Goal: Information Seeking & Learning: Learn about a topic

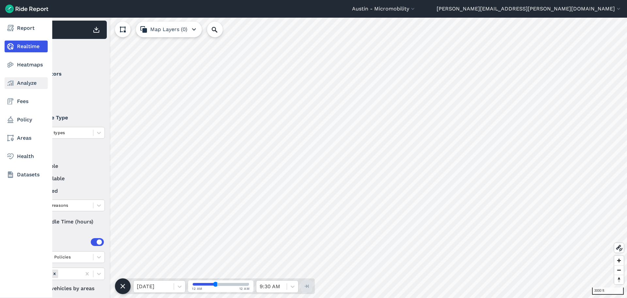
click at [17, 80] on link "Analyze" at bounding box center [26, 83] width 43 height 12
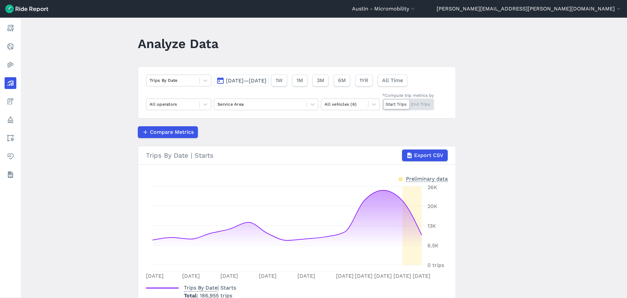
click at [267, 81] on span "[DATE]—[DATE]" at bounding box center [246, 80] width 41 height 6
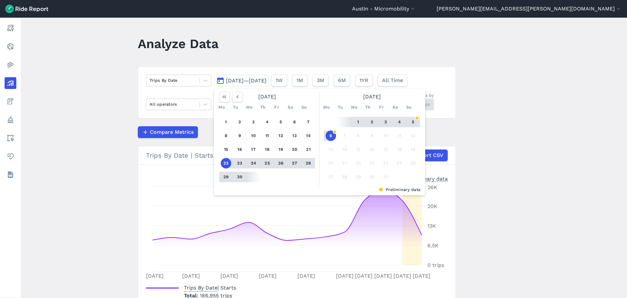
click at [398, 122] on button "4" at bounding box center [399, 122] width 10 height 10
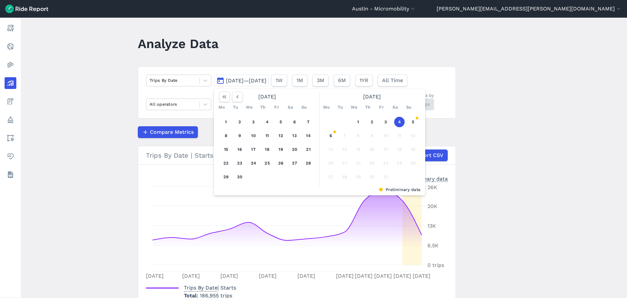
click at [398, 122] on button "4" at bounding box center [399, 122] width 10 height 10
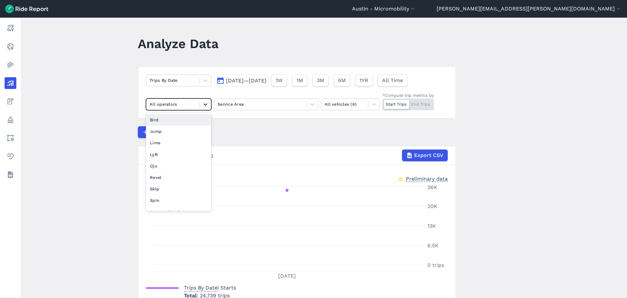
click at [203, 106] on icon at bounding box center [205, 104] width 7 height 7
click at [176, 122] on div "Bird" at bounding box center [178, 119] width 65 height 11
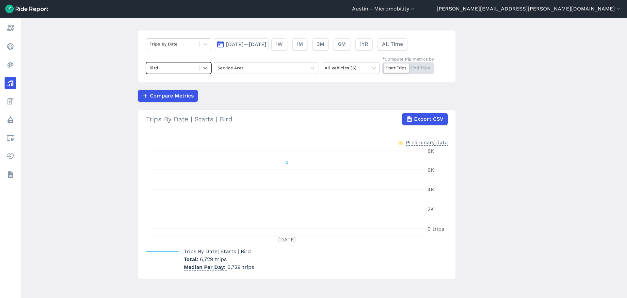
scroll to position [41, 0]
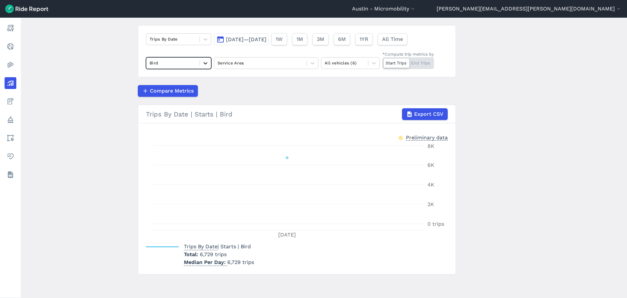
click at [204, 62] on icon at bounding box center [205, 63] width 7 height 7
click at [176, 99] on div "Lime" at bounding box center [178, 101] width 65 height 11
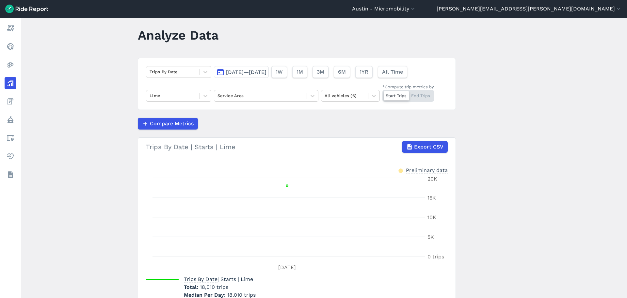
click at [235, 72] on span "[DATE]—[DATE]" at bounding box center [246, 72] width 41 height 6
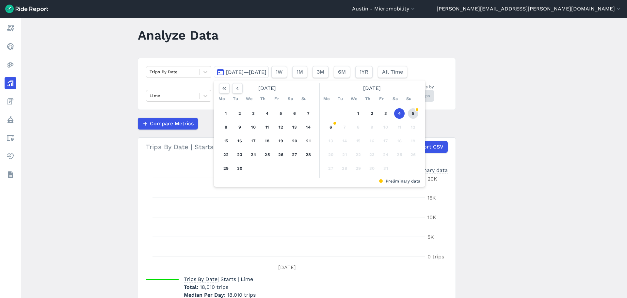
click at [414, 110] on button "5" at bounding box center [413, 113] width 10 height 10
click at [412, 112] on button "5" at bounding box center [413, 113] width 10 height 10
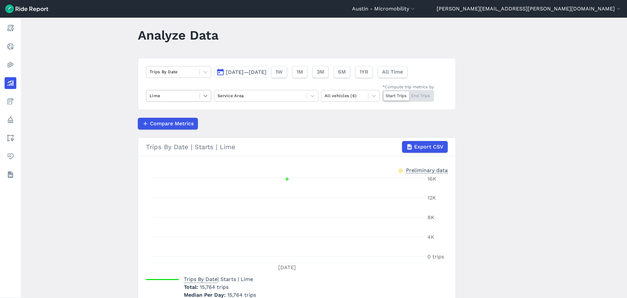
click at [202, 95] on icon at bounding box center [205, 95] width 7 height 7
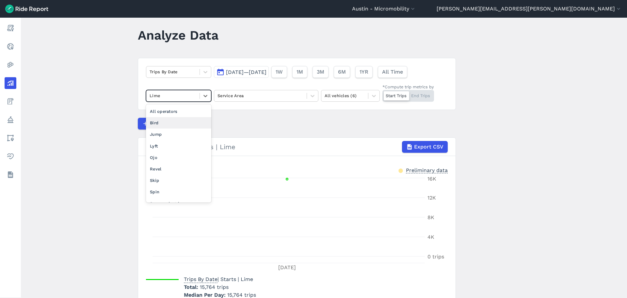
click at [180, 125] on div "Bird" at bounding box center [178, 122] width 65 height 11
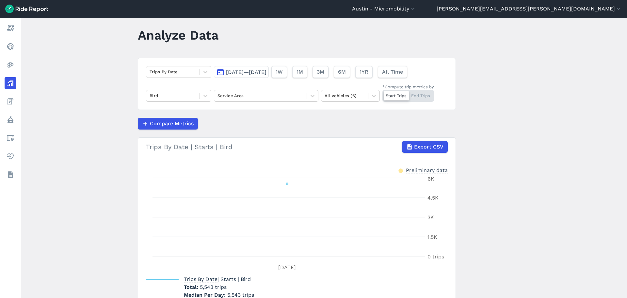
click at [274, 78] on div "Trips By Date [DATE]—[DATE] 1W 1M 3M 6M 1YR All Time Bird Service Area All vehi…" at bounding box center [297, 84] width 318 height 52
click at [269, 67] on button "[DATE]—[DATE]" at bounding box center [241, 72] width 55 height 12
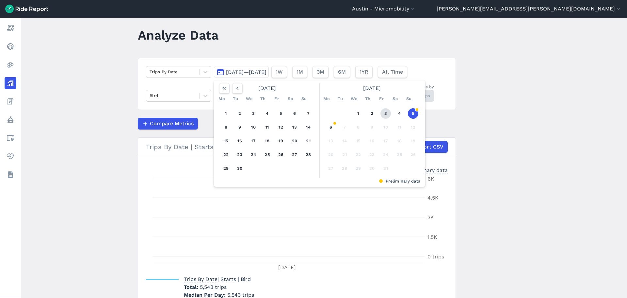
click at [386, 113] on button "3" at bounding box center [386, 113] width 10 height 10
click at [385, 113] on button "3" at bounding box center [386, 113] width 10 height 10
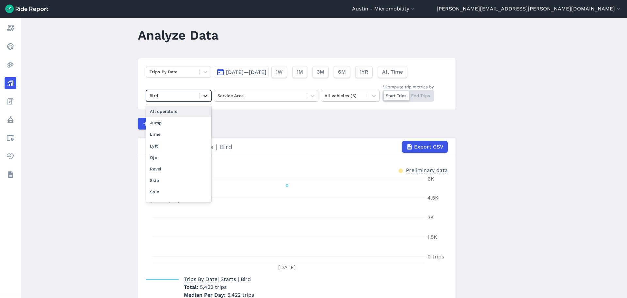
click at [207, 93] on icon at bounding box center [205, 95] width 7 height 7
click at [183, 132] on div "Lime" at bounding box center [178, 133] width 65 height 11
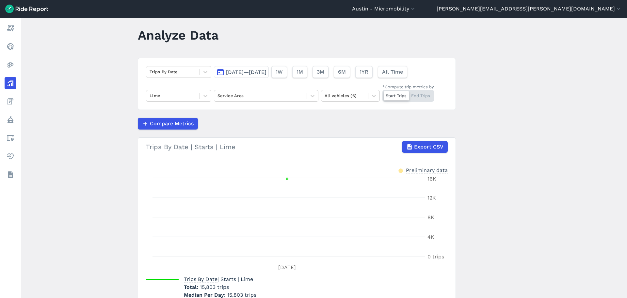
click at [112, 133] on main "Analyze Data Trips By Date [DATE]—[DATE] 1W 1M 3M 6M 1YR All Time Lime Service …" at bounding box center [324, 158] width 607 height 280
click at [269, 68] on button "[DATE]—[DATE]" at bounding box center [241, 72] width 55 height 12
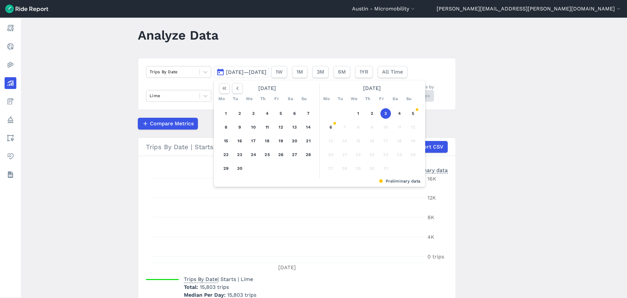
click at [385, 114] on button "3" at bounding box center [386, 113] width 10 height 10
click at [413, 113] on button "5" at bounding box center [413, 113] width 10 height 10
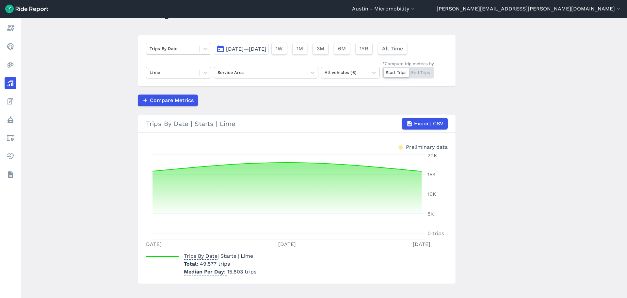
scroll to position [41, 0]
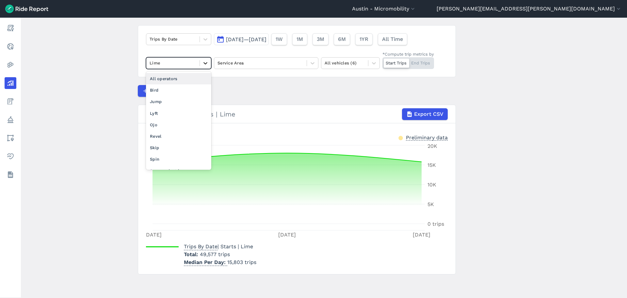
click at [206, 66] on div at bounding box center [205, 63] width 11 height 11
click at [185, 92] on div "Bird" at bounding box center [178, 89] width 65 height 11
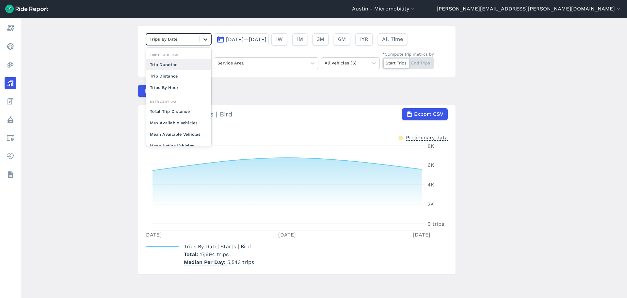
click at [202, 41] on icon at bounding box center [205, 39] width 7 height 7
click at [184, 87] on div "Trips By Hour" at bounding box center [178, 87] width 65 height 11
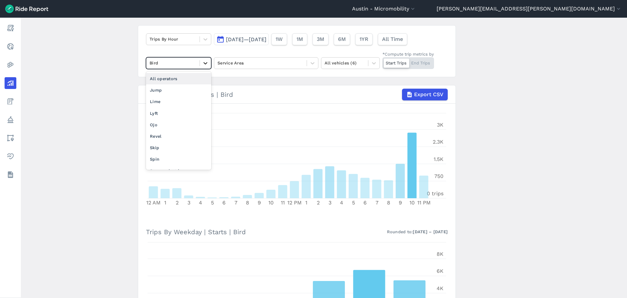
click at [202, 65] on icon at bounding box center [205, 63] width 7 height 7
click at [177, 99] on div "Lime" at bounding box center [178, 101] width 65 height 11
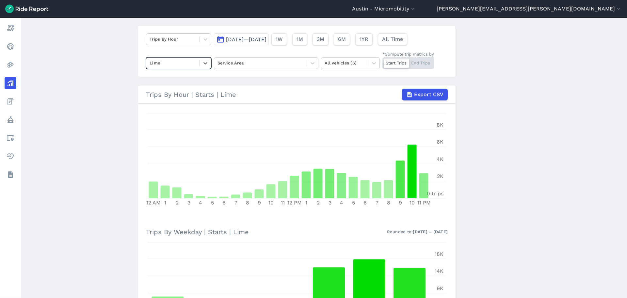
click at [267, 39] on span "[DATE]—[DATE]" at bounding box center [246, 39] width 41 height 6
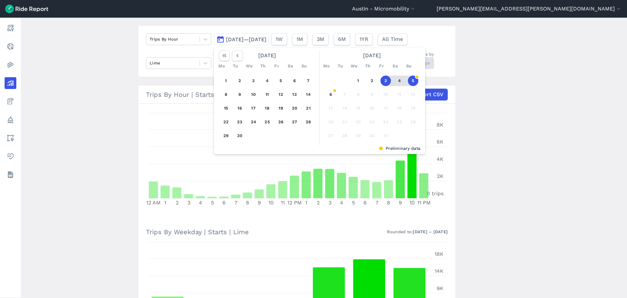
click at [398, 79] on button "4" at bounding box center [399, 80] width 10 height 10
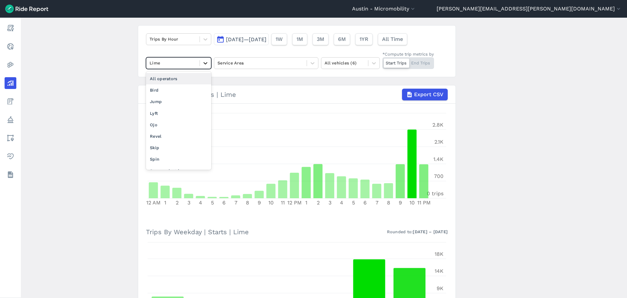
click at [203, 66] on div at bounding box center [205, 63] width 11 height 11
click at [192, 86] on div "Bird" at bounding box center [178, 89] width 65 height 11
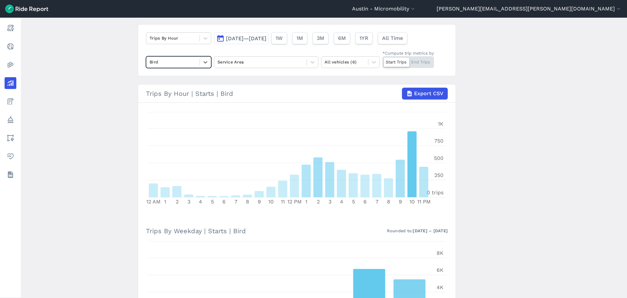
scroll to position [41, 0]
click at [202, 63] on icon at bounding box center [205, 63] width 7 height 7
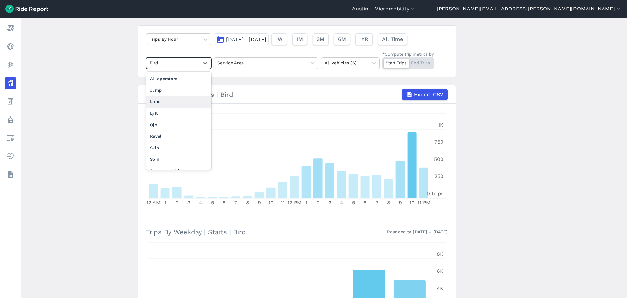
click at [187, 96] on div "Lime" at bounding box center [178, 101] width 65 height 11
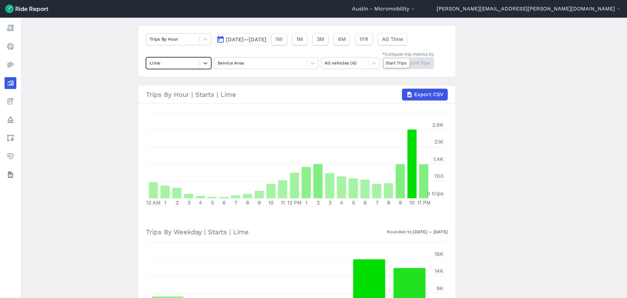
click at [501, 136] on main "Analyze Data Trips By Hour [DATE]—[DATE] 1W 1M 3M 6M 1YR All Time option Lime, …" at bounding box center [324, 158] width 607 height 280
click at [303, 63] on div "Service Area" at bounding box center [260, 63] width 92 height 10
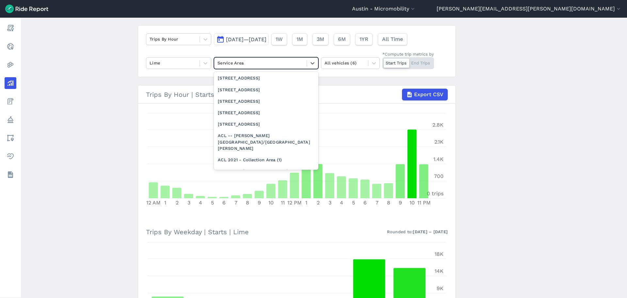
scroll to position [229, 0]
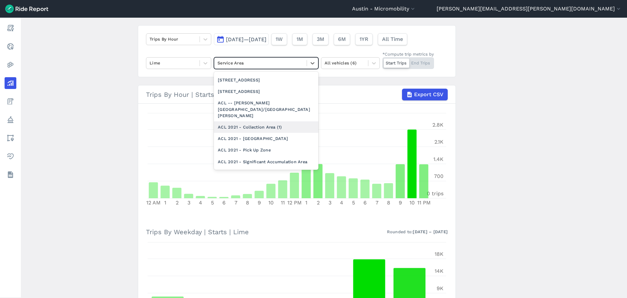
click at [268, 121] on div "ACL 2021 - Collection Area (1)" at bounding box center [266, 126] width 105 height 11
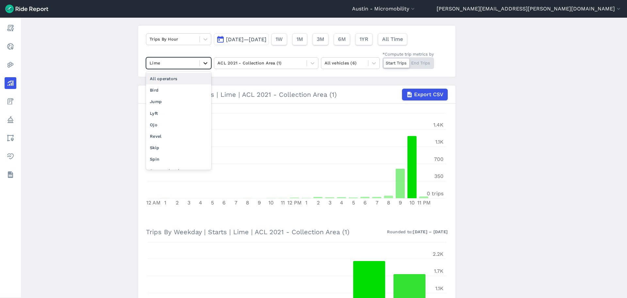
click at [203, 63] on icon at bounding box center [205, 63] width 7 height 7
click at [183, 85] on div "Bird" at bounding box center [178, 89] width 65 height 11
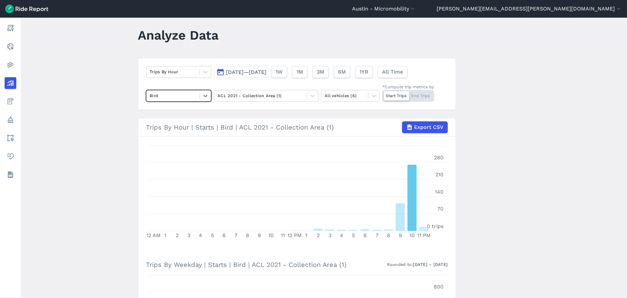
scroll to position [41, 0]
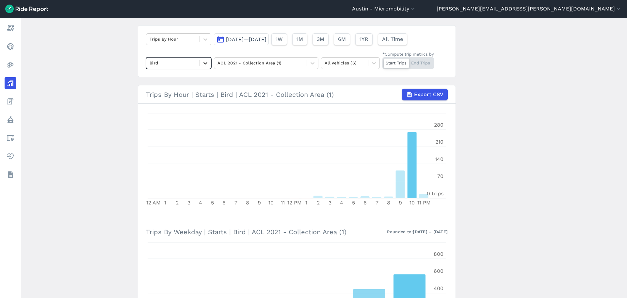
click at [202, 63] on icon at bounding box center [205, 63] width 7 height 7
click at [179, 99] on div "Lime" at bounding box center [178, 101] width 65 height 11
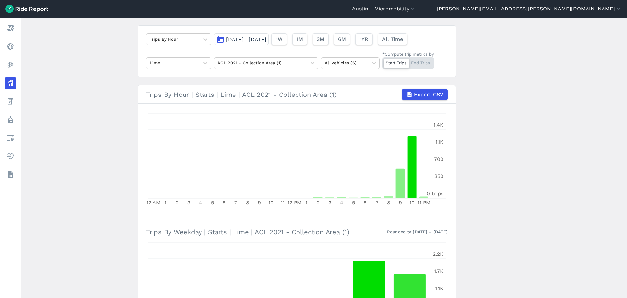
click at [494, 139] on main "Analyze Data Trips By Hour [DATE]—[DATE] 1W 1M 3M 6M 1YR All Time Lime ACL 2021…" at bounding box center [324, 158] width 607 height 280
click at [308, 61] on div at bounding box center [312, 63] width 11 height 11
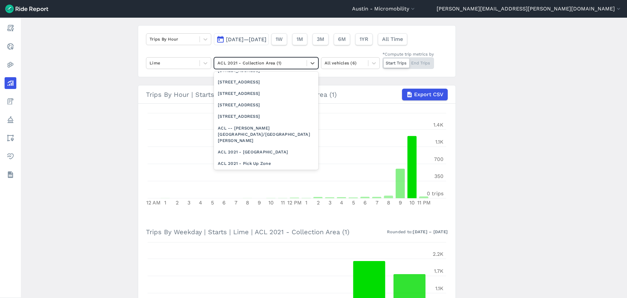
scroll to position [248, 0]
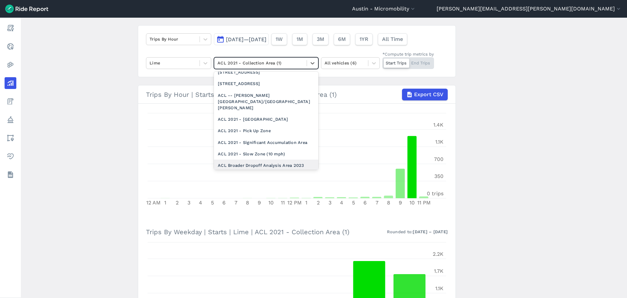
click at [280, 159] on div "ACL Broader Dropoff Analysis Area 2023" at bounding box center [266, 164] width 105 height 11
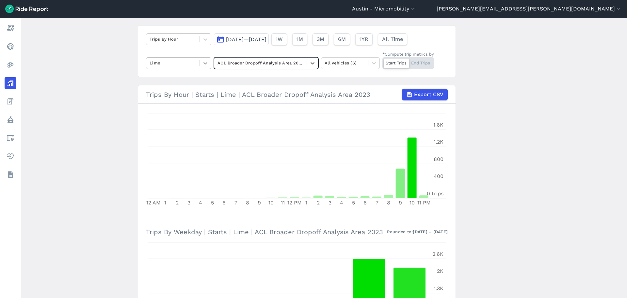
click at [203, 63] on icon at bounding box center [205, 63] width 7 height 7
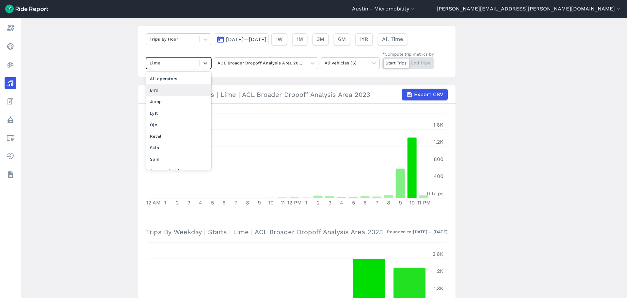
click at [185, 87] on div "Bird" at bounding box center [178, 89] width 65 height 11
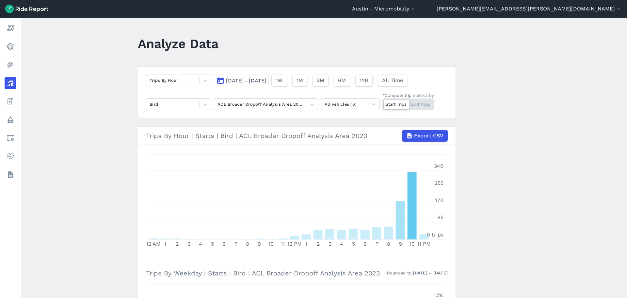
click at [267, 83] on span "[DATE]—[DATE]" at bounding box center [246, 80] width 41 height 6
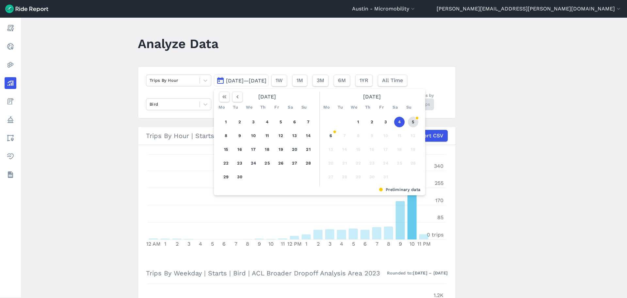
click at [411, 123] on button "5" at bounding box center [413, 122] width 10 height 10
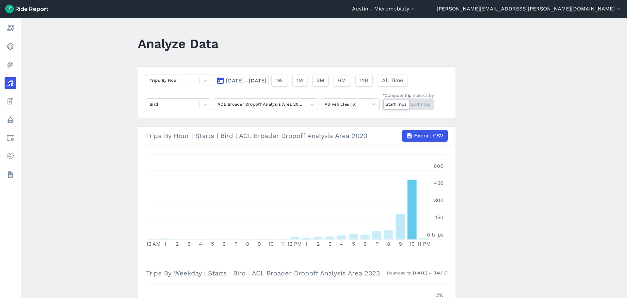
click at [267, 81] on span "[DATE]—[DATE]" at bounding box center [246, 80] width 41 height 6
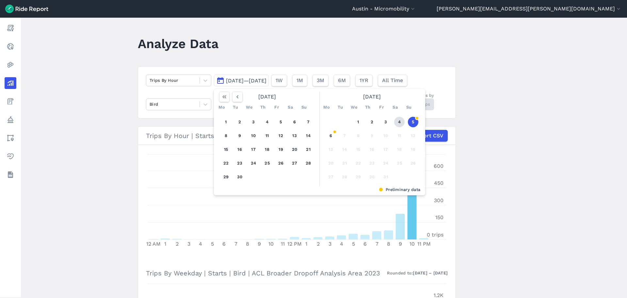
click at [400, 123] on button "4" at bounding box center [399, 122] width 10 height 10
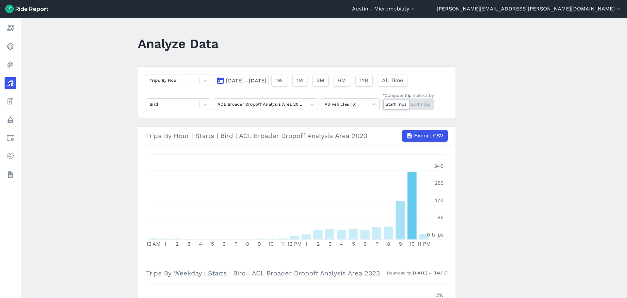
click at [267, 81] on span "[DATE]—[DATE]" at bounding box center [246, 80] width 41 height 6
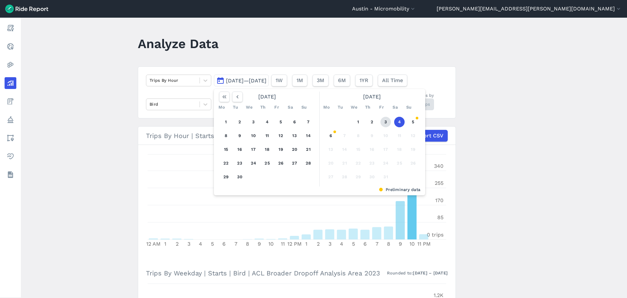
click at [381, 122] on button "3" at bounding box center [386, 122] width 10 height 10
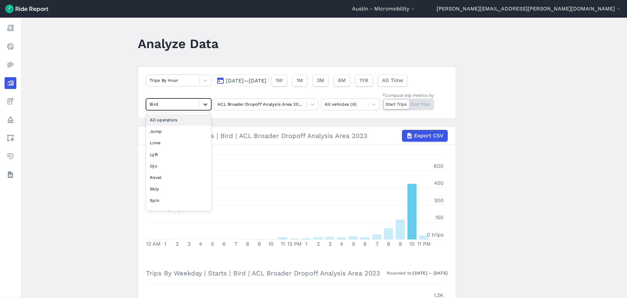
click at [205, 108] on div at bounding box center [205, 104] width 11 height 11
click at [184, 142] on div "Lime" at bounding box center [178, 142] width 65 height 11
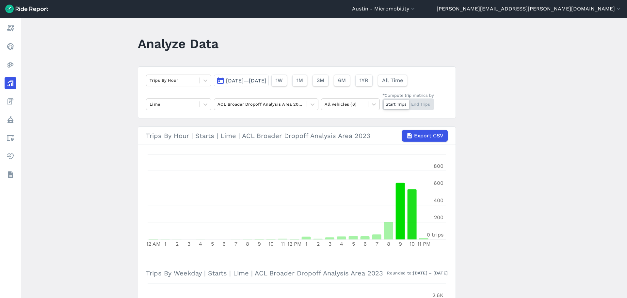
click at [259, 82] on span "[DATE]—[DATE]" at bounding box center [246, 80] width 41 height 6
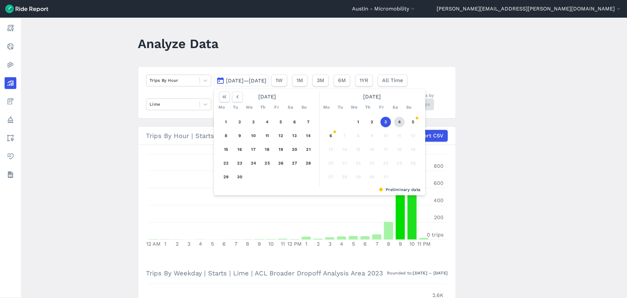
click at [397, 121] on button "4" at bounding box center [399, 122] width 10 height 10
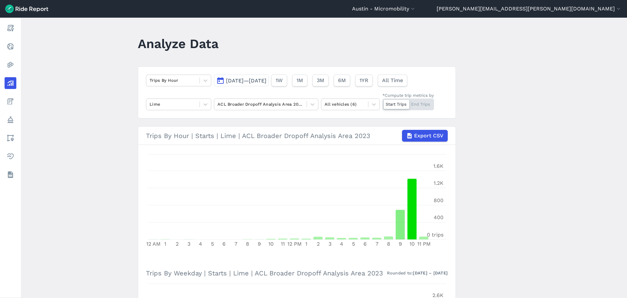
click at [267, 77] on span "[DATE]—[DATE]" at bounding box center [246, 80] width 41 height 6
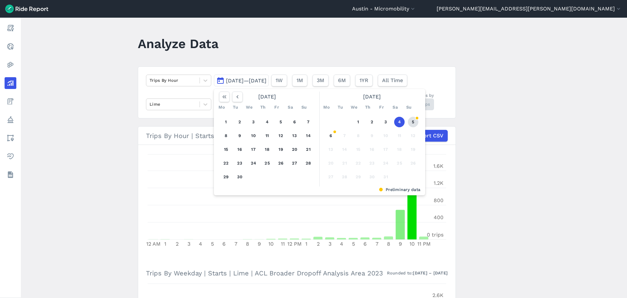
click at [412, 122] on button "5" at bounding box center [413, 122] width 10 height 10
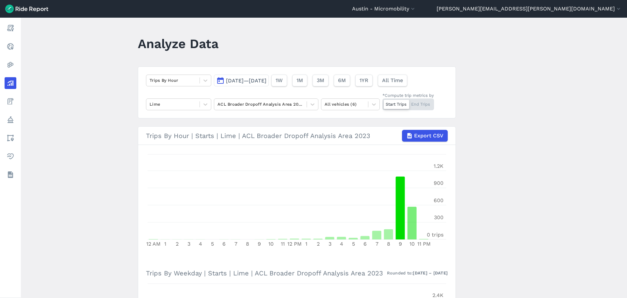
click at [484, 149] on main "Analyze Data Trips By Hour [DATE]—[DATE] 1W 1M 3M 6M 1YR All Time Lime ACL Broa…" at bounding box center [324, 158] width 607 height 280
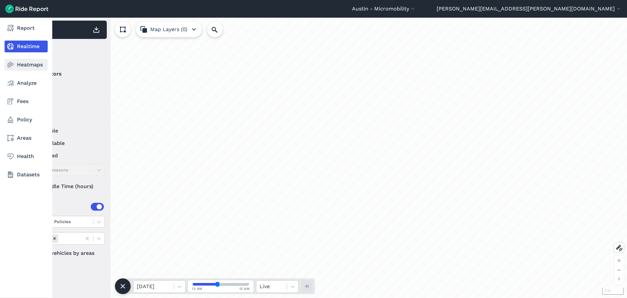
click at [17, 65] on link "Heatmaps" at bounding box center [26, 65] width 43 height 12
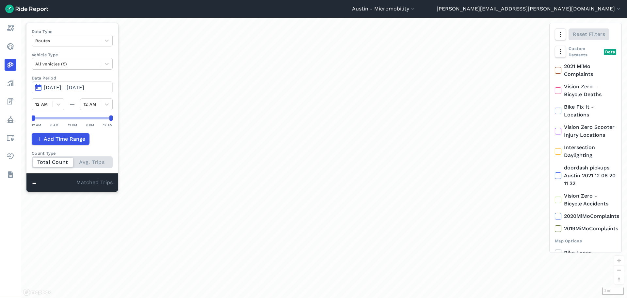
click at [84, 86] on span "Jul 7, 2025—Oct 5, 2025" at bounding box center [64, 87] width 41 height 6
click at [84, 88] on span "Jul 7, 2025—Sep 29, 2025" at bounding box center [64, 87] width 41 height 6
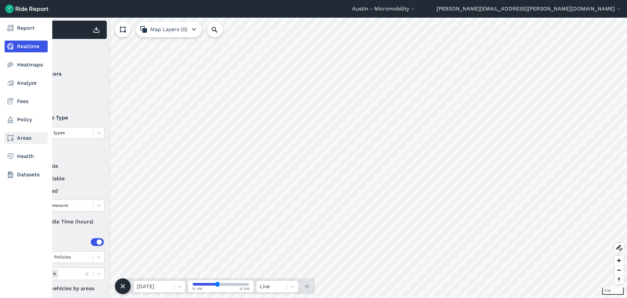
click at [24, 141] on link "Areas" at bounding box center [26, 138] width 43 height 12
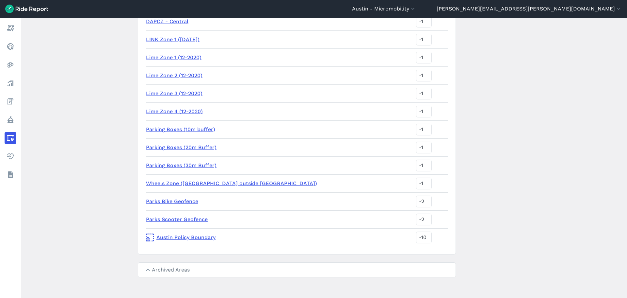
scroll to position [1463, 0]
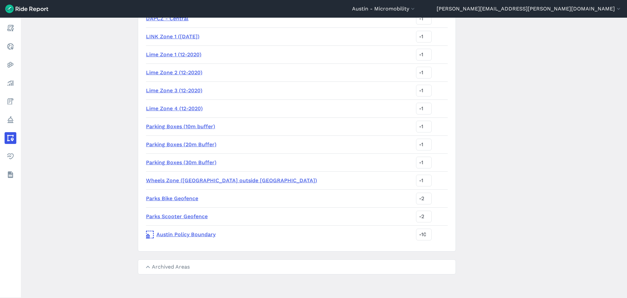
click at [173, 219] on link "Parks Scooter Geofence" at bounding box center [177, 216] width 62 height 6
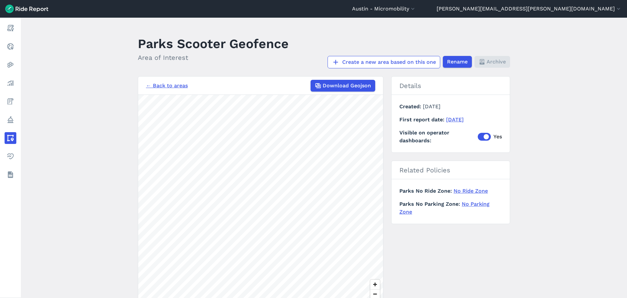
click at [165, 91] on div "← Back to areas Download Geojson" at bounding box center [260, 86] width 229 height 12
click at [165, 87] on link "← Back to areas" at bounding box center [167, 86] width 42 height 8
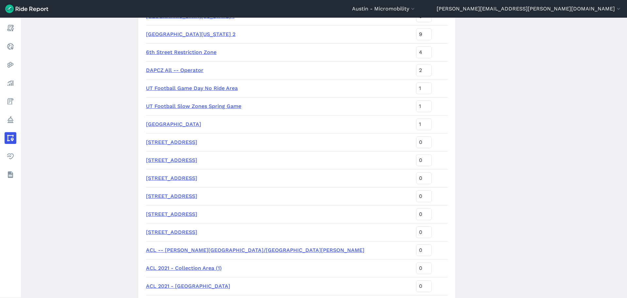
scroll to position [294, 0]
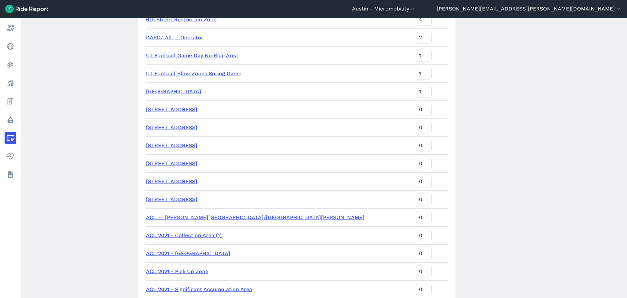
click at [192, 233] on link "ACL 2021 - Collection Area (1)" at bounding box center [184, 235] width 76 height 6
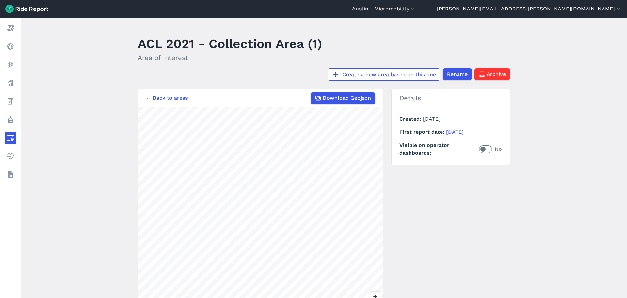
click at [165, 97] on link "← Back to areas" at bounding box center [167, 98] width 42 height 8
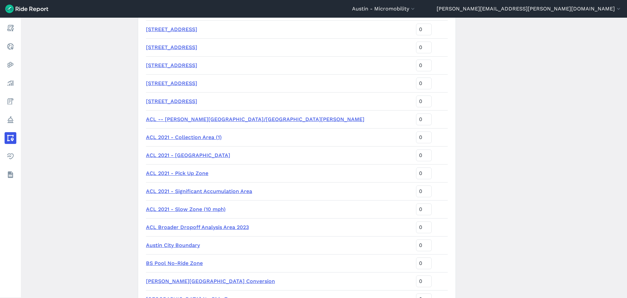
scroll to position [425, 0]
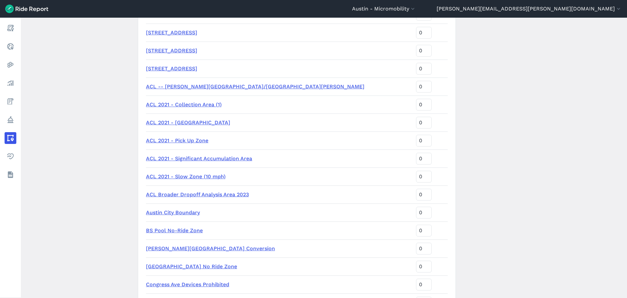
click at [196, 192] on link "ACL Broader Dropoff Analysis Area 2023" at bounding box center [197, 194] width 103 height 6
